Goal: Consume media (video, audio)

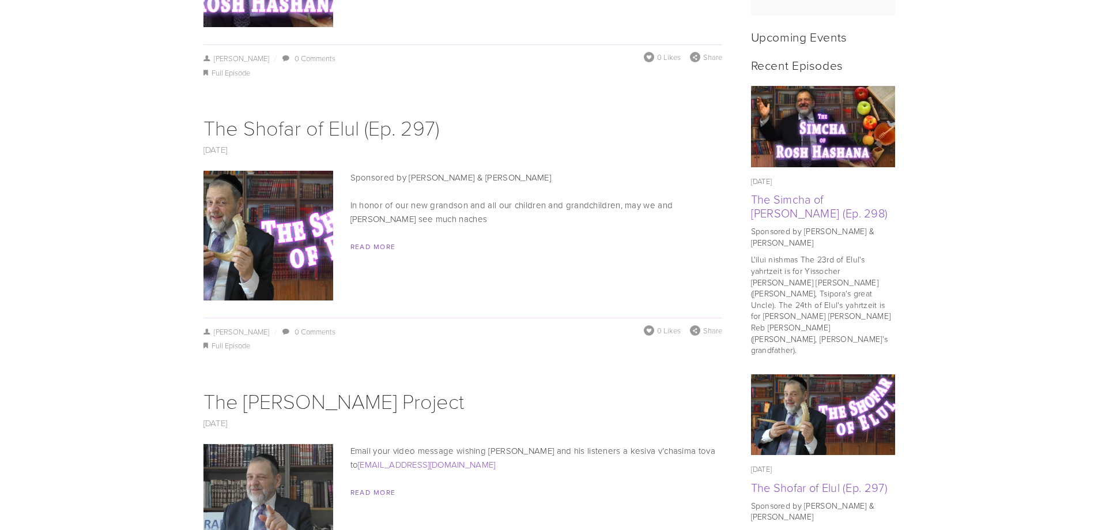
scroll to position [577, 0]
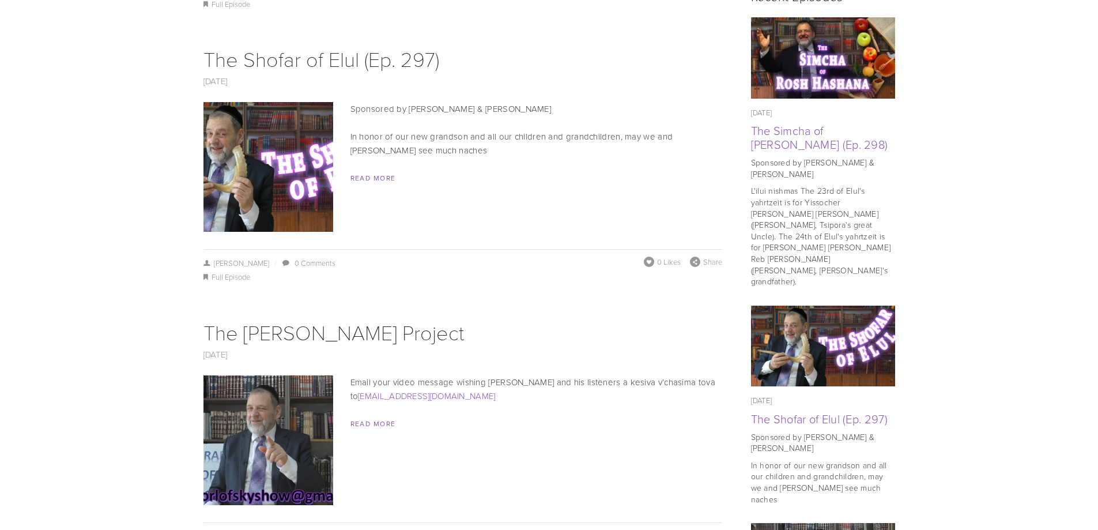
click at [316, 393] on img at bounding box center [268, 440] width 231 height 130
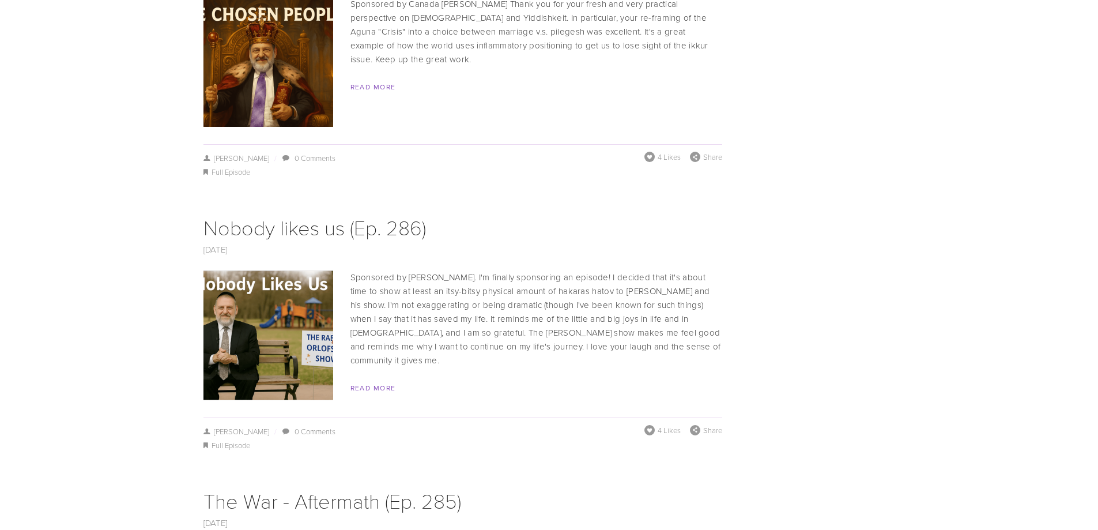
scroll to position [3748, 0]
